Goal: Transaction & Acquisition: Purchase product/service

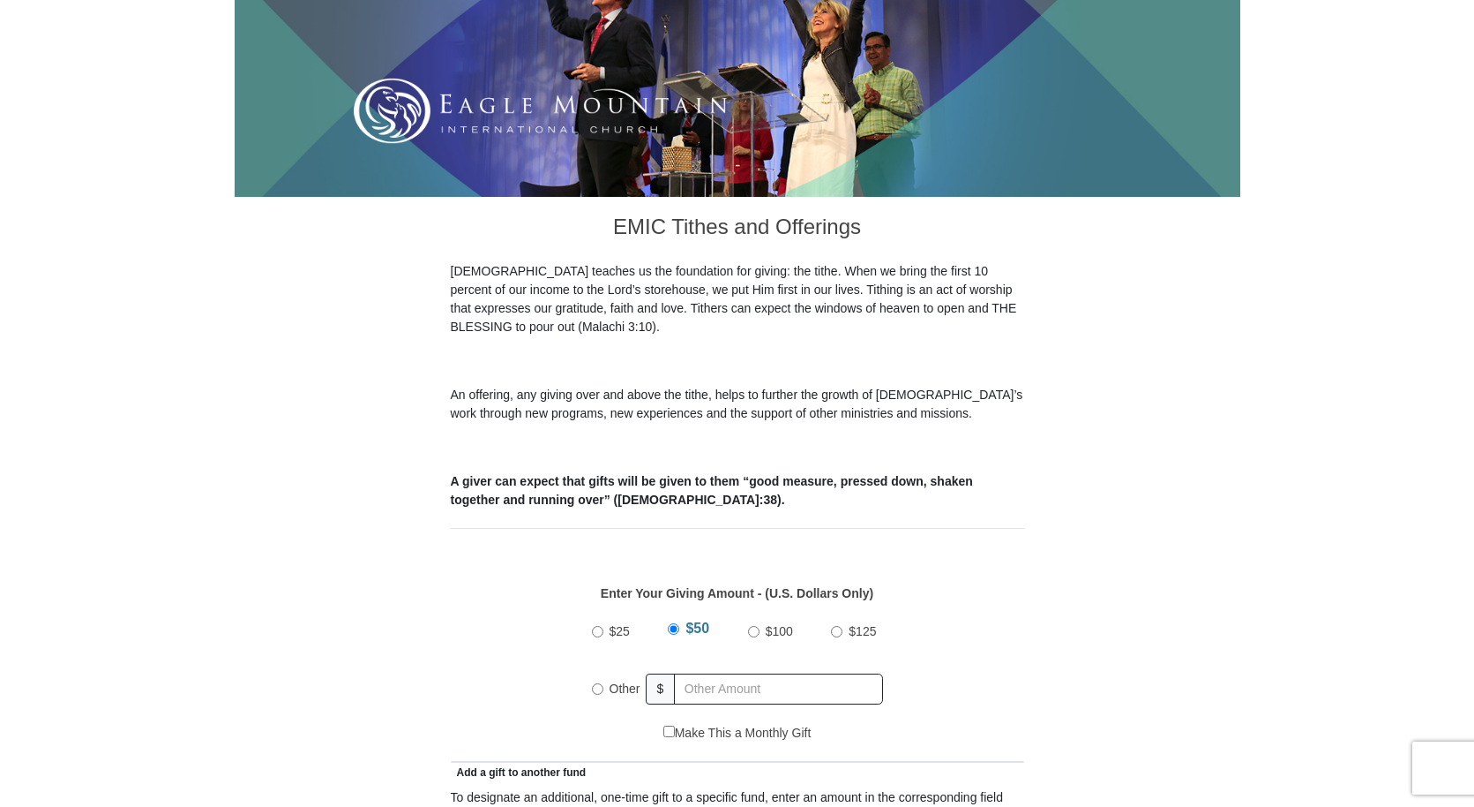
scroll to position [650, 0]
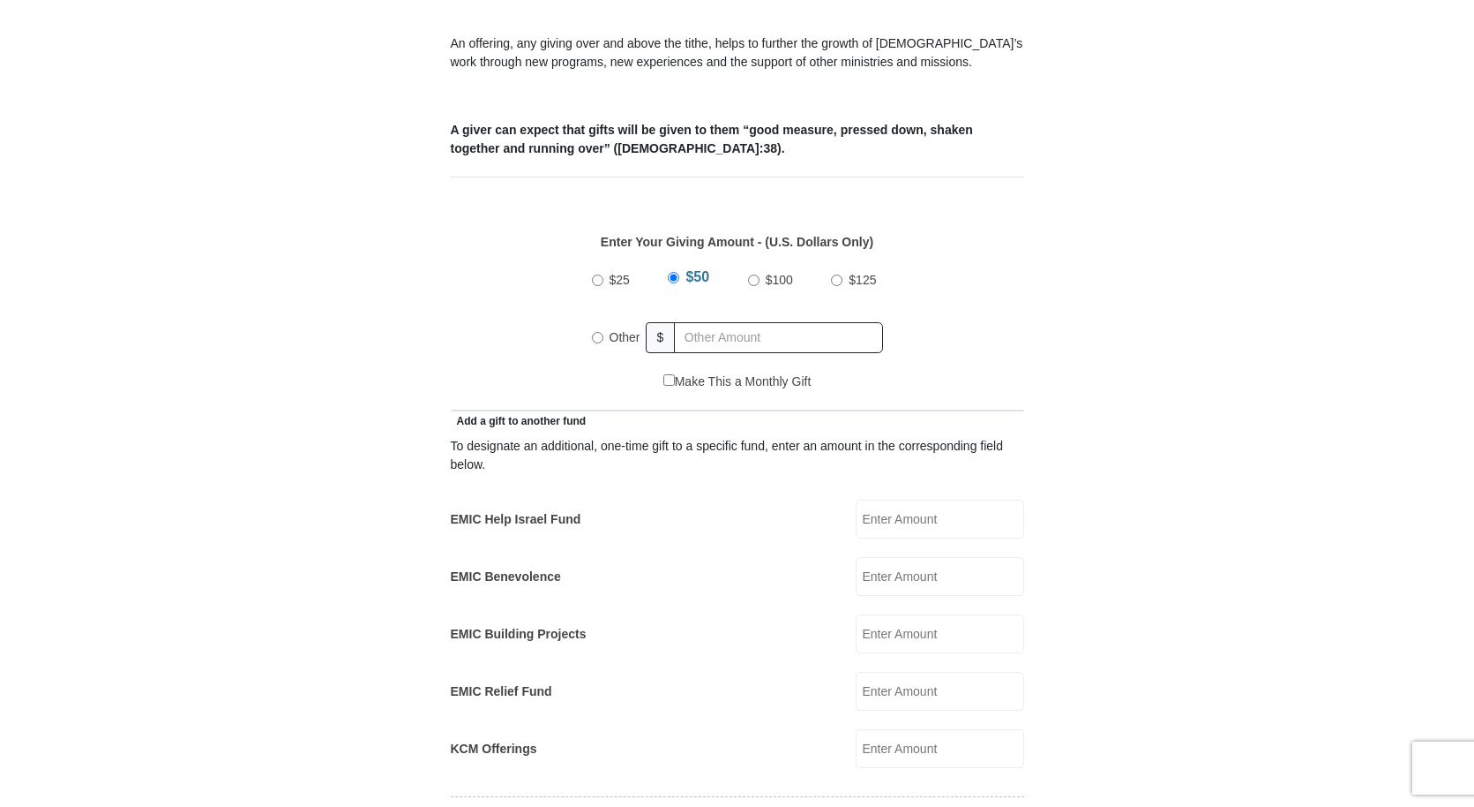
click at [753, 274] on input "$100" at bounding box center [753, 279] width 11 height 11
radio input "true"
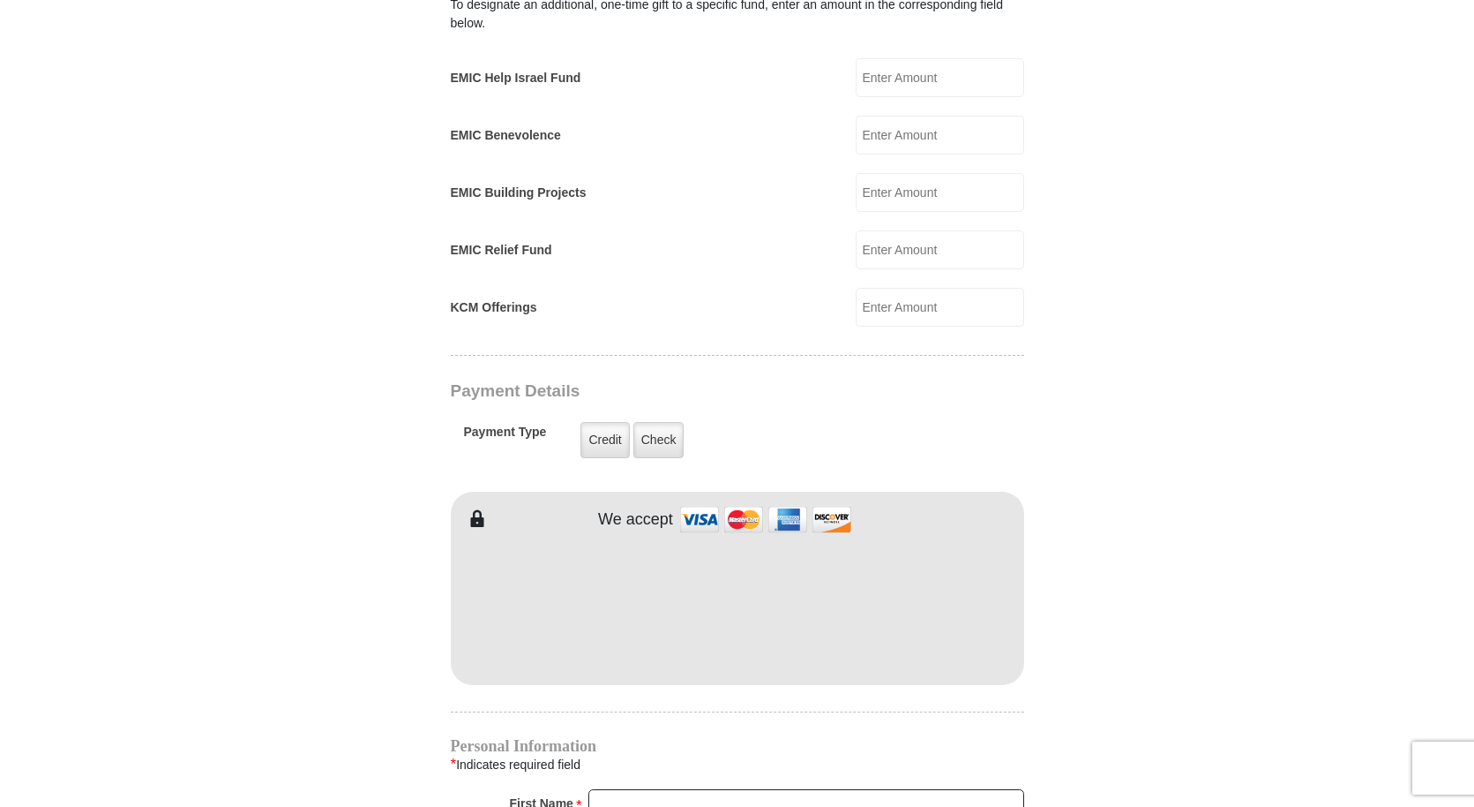
scroll to position [1199, 0]
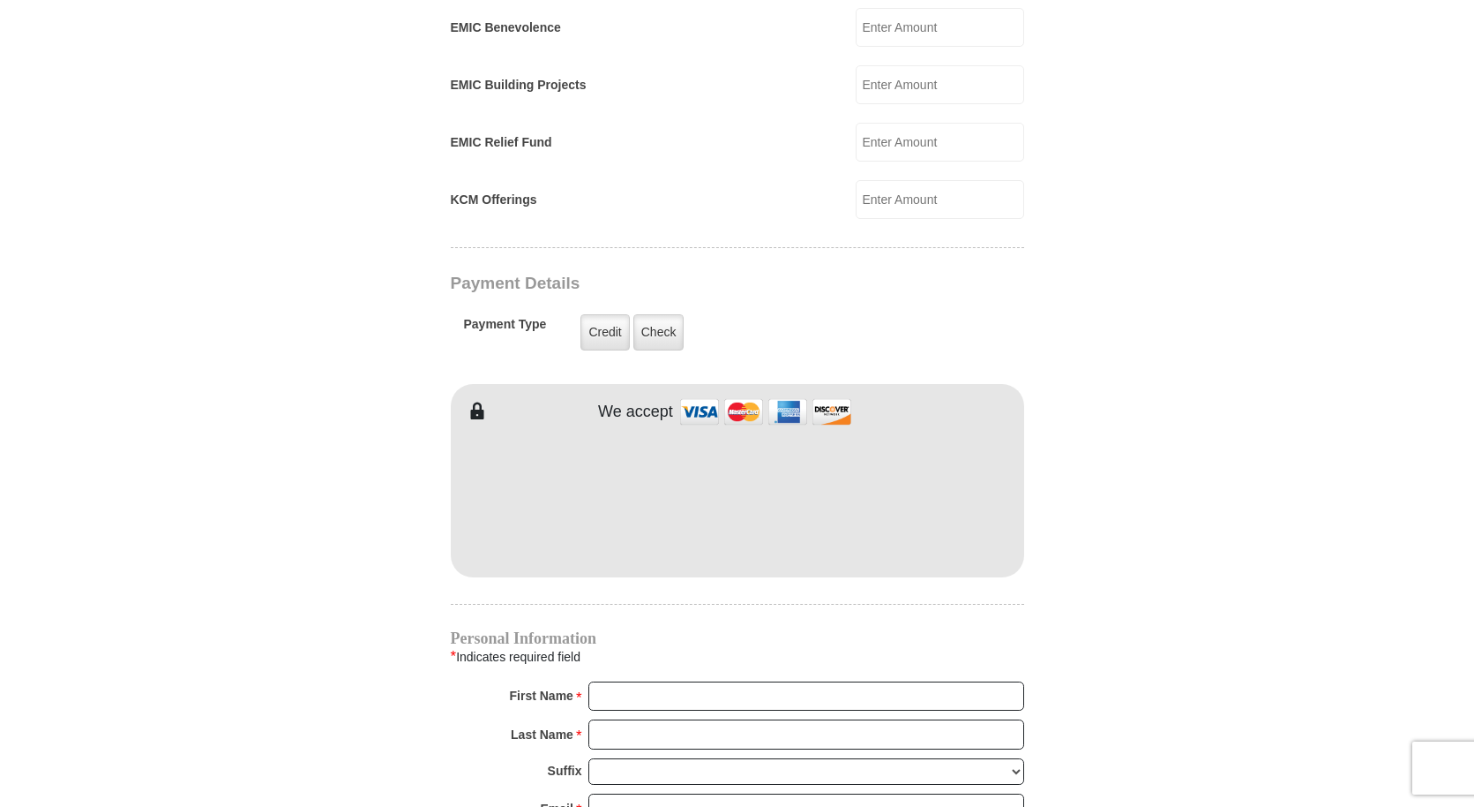
click at [1032, 370] on form "[GEOGRAPHIC_DATA][DEMOGRAPHIC_DATA] Online Giving Because of gifts like yours, …" at bounding box center [738, 161] width 1006 height 2581
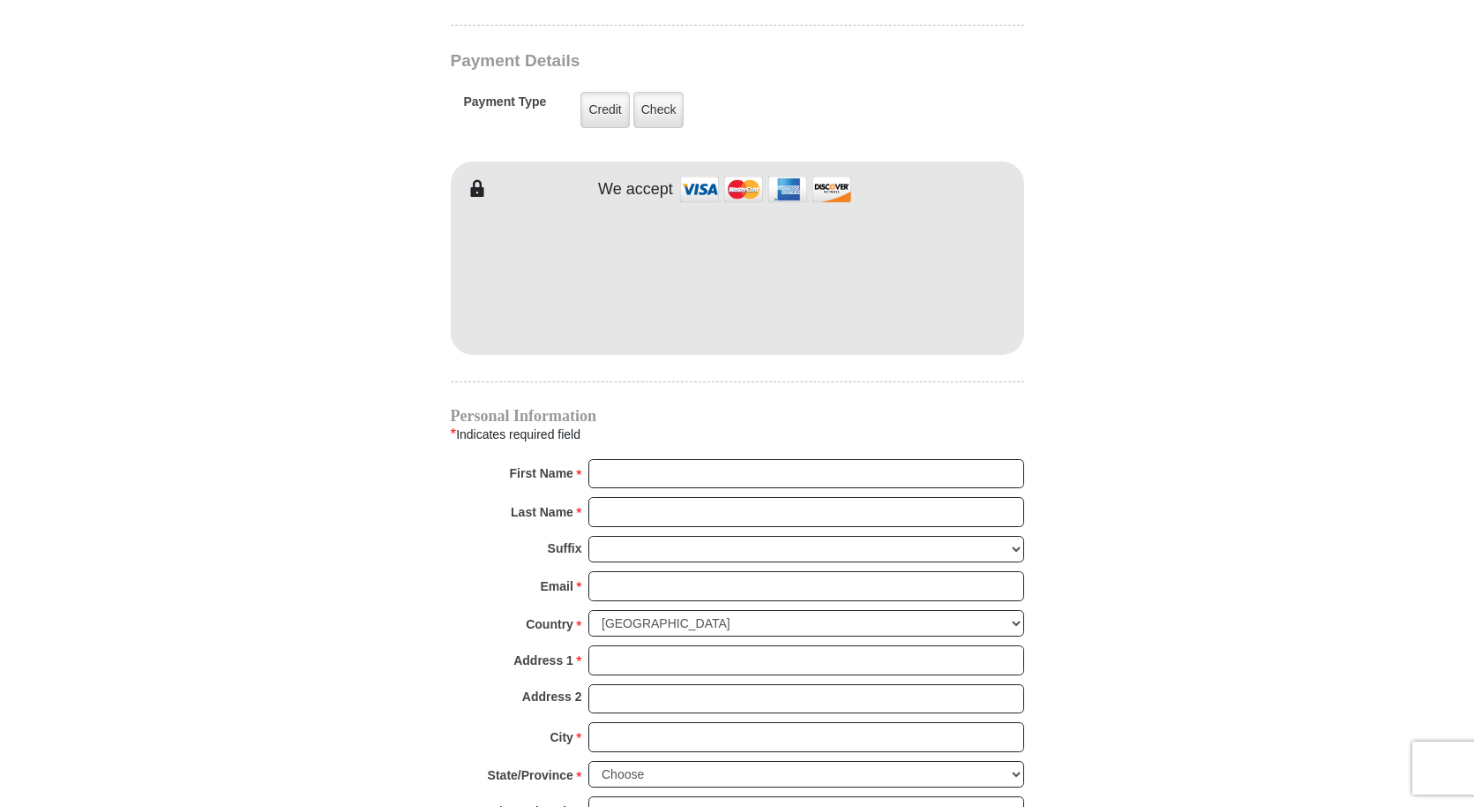
scroll to position [1701, 0]
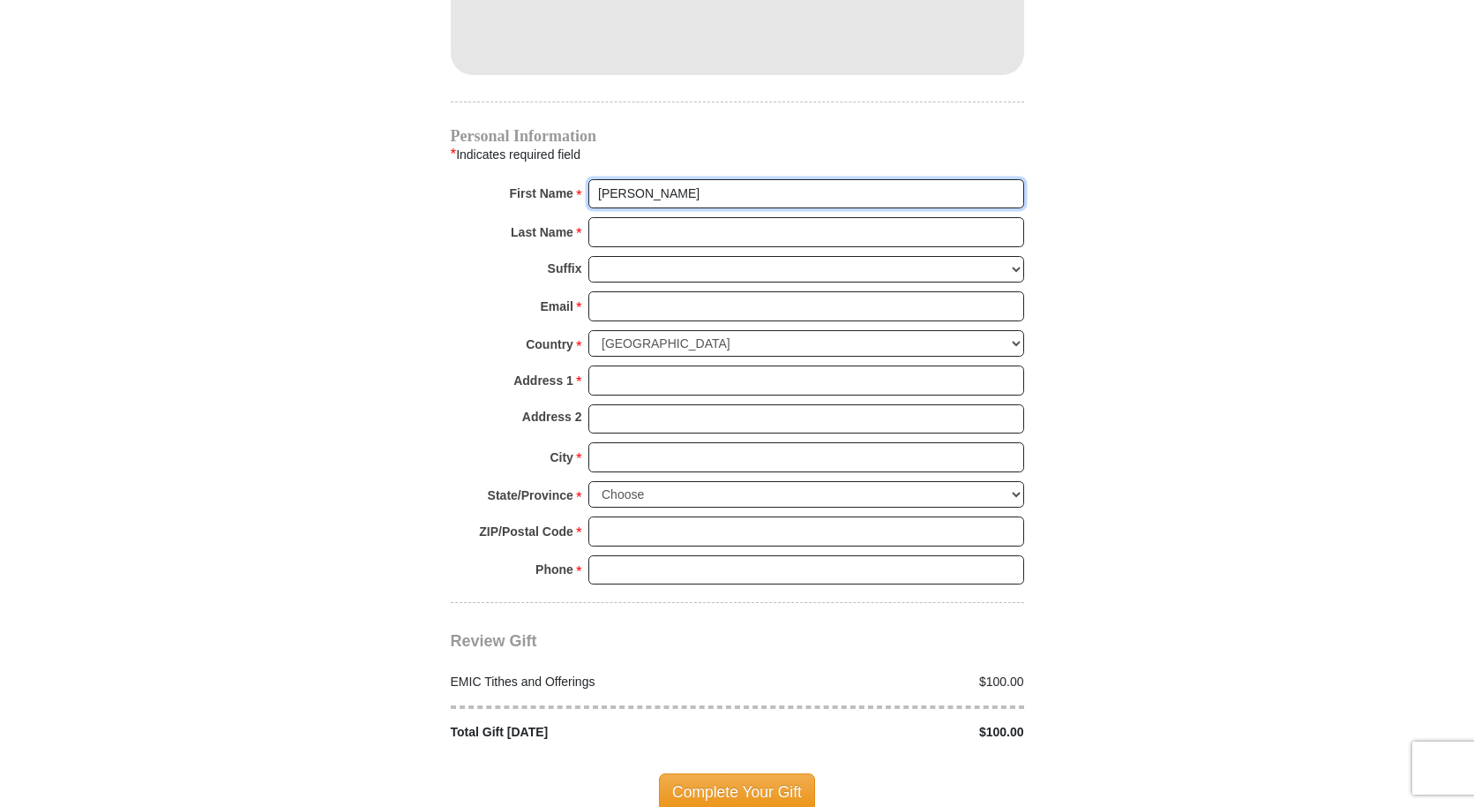
type input "[PERSON_NAME]"
type input "Hinaga"
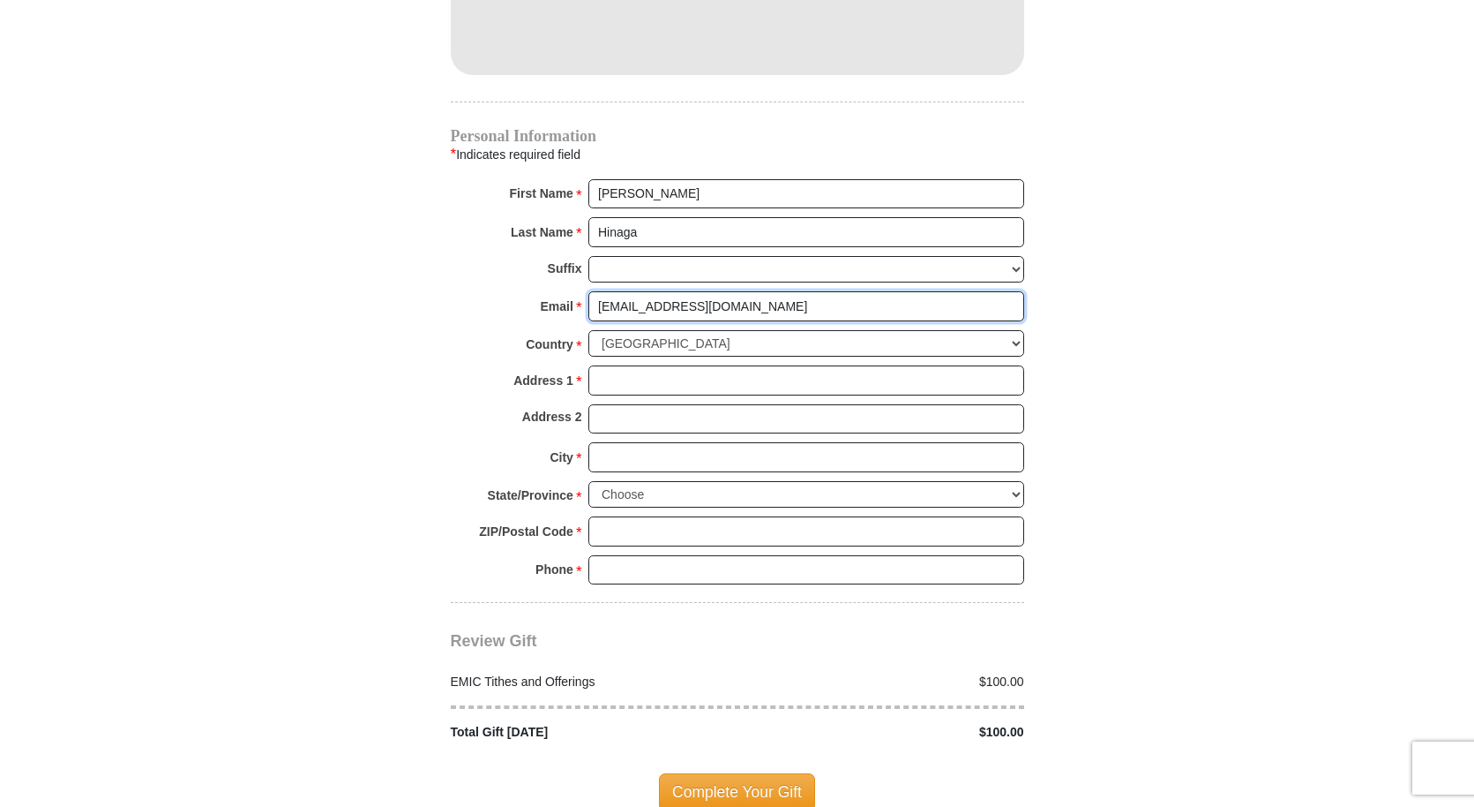
type input "[EMAIL_ADDRESS][DOMAIN_NAME]"
type input "[STREET_ADDRESS]"
type input "Kaneohe"
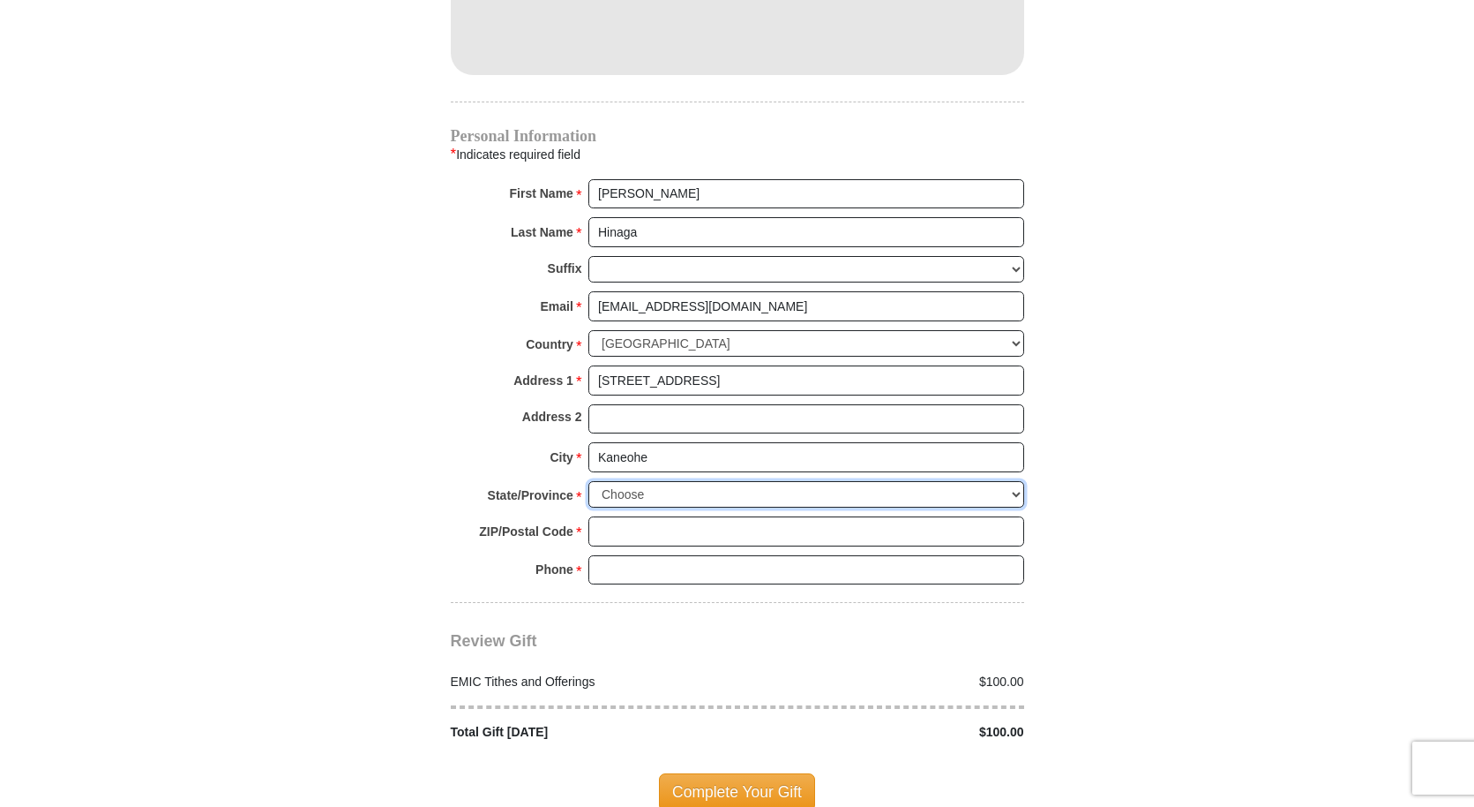
select select "HI"
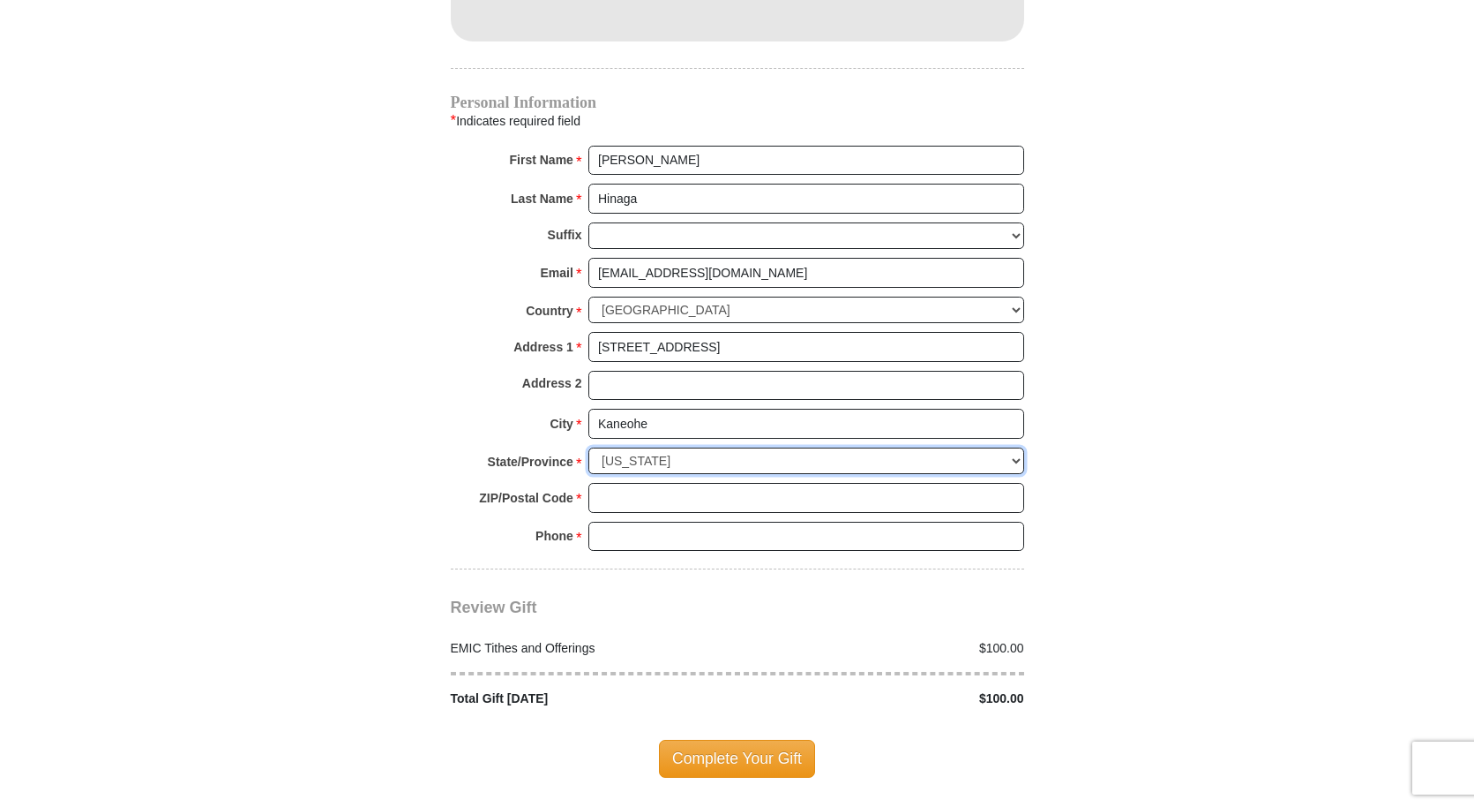
scroll to position [1760, 0]
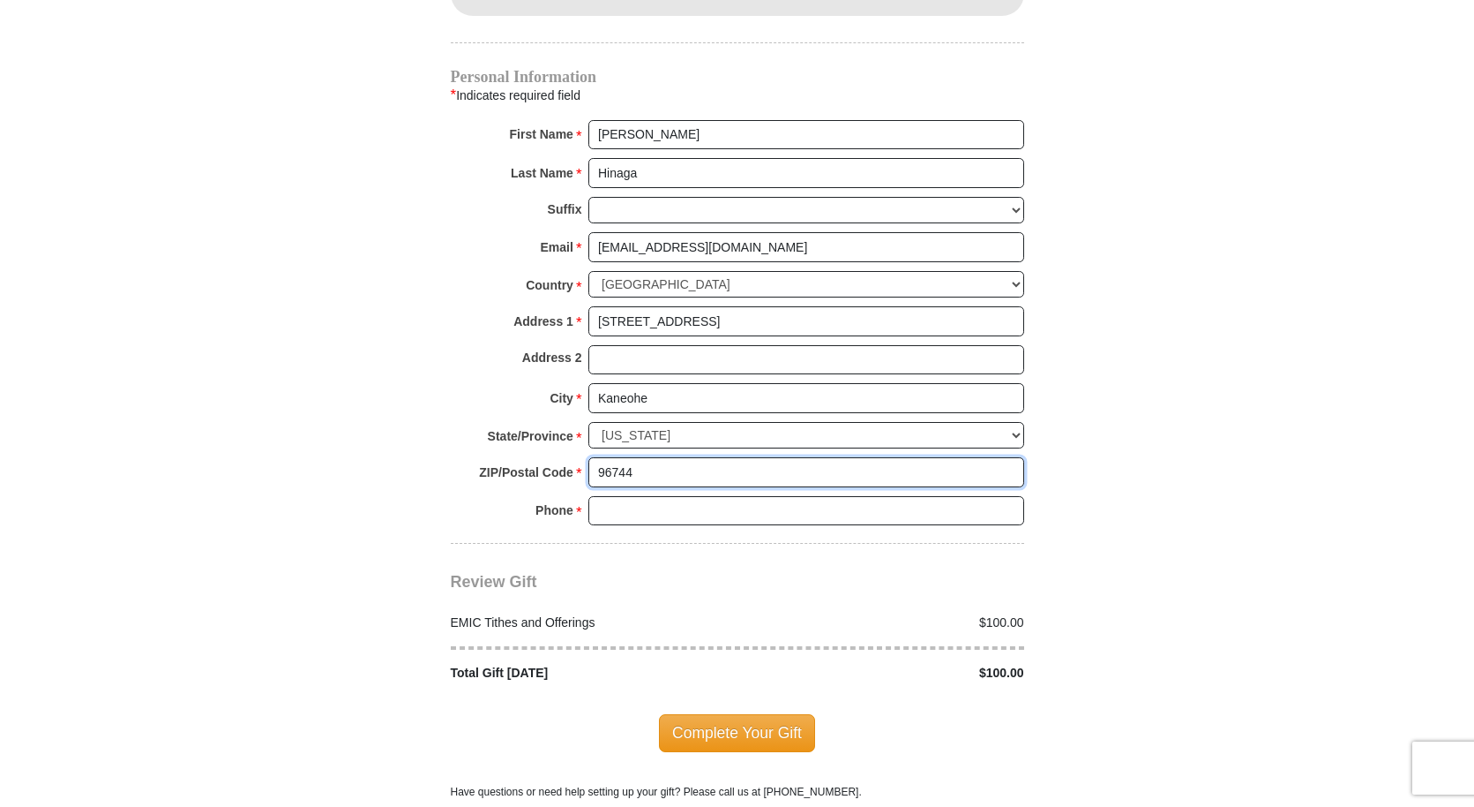
type input "96744"
type input "8082256285"
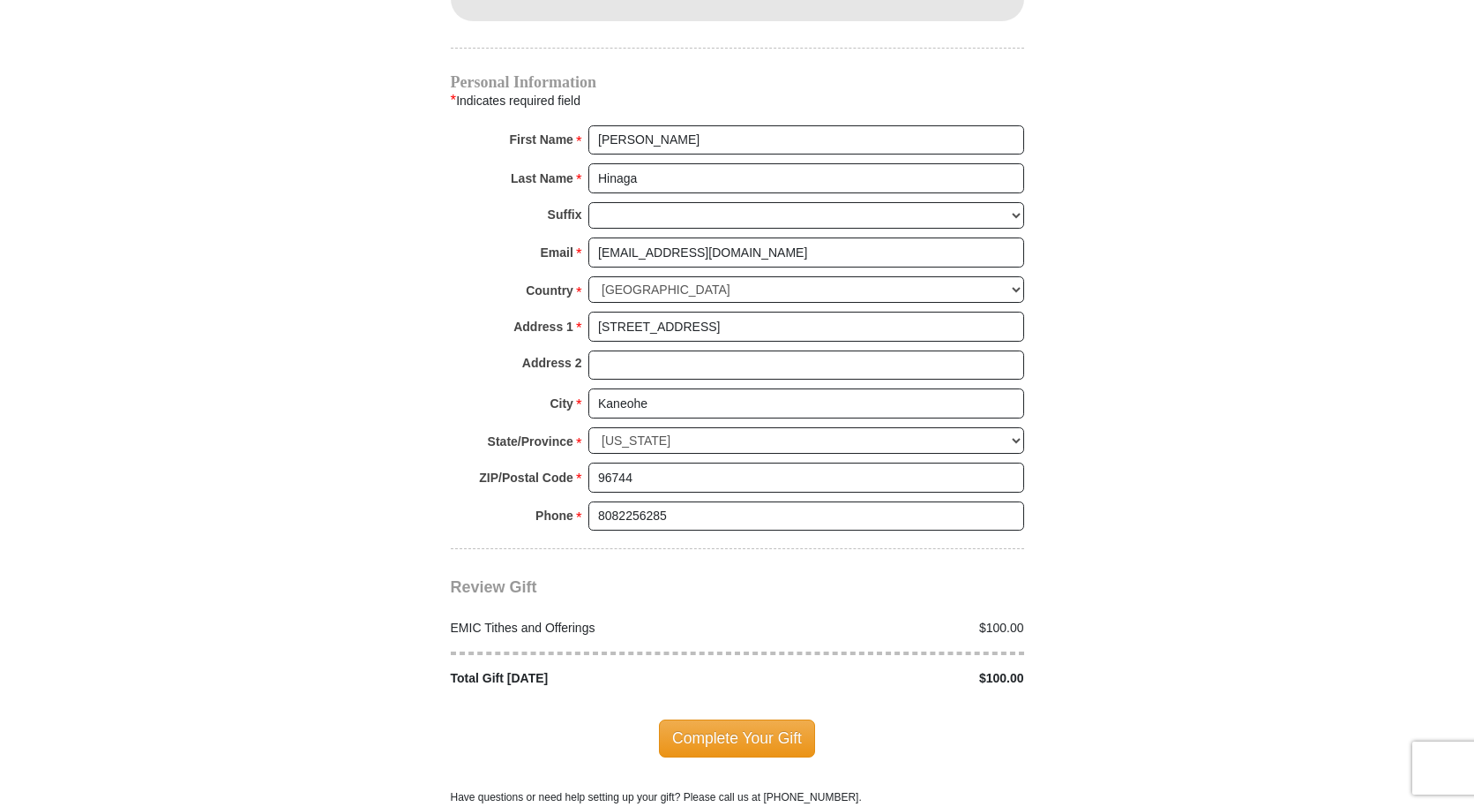
scroll to position [1787, 0]
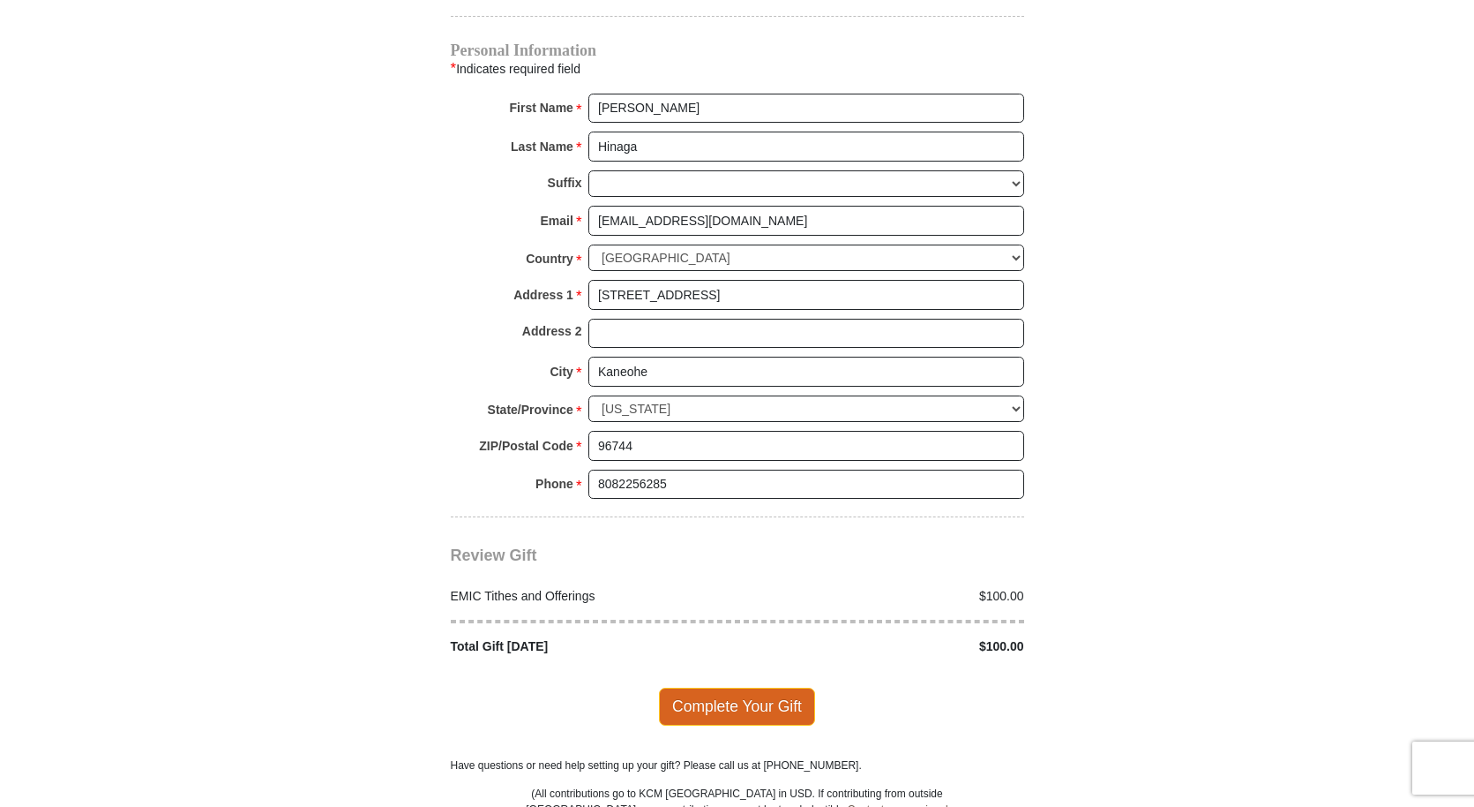
click at [787, 687] on span "Complete Your Gift" at bounding box center [737, 705] width 156 height 37
